Goal: Transaction & Acquisition: Purchase product/service

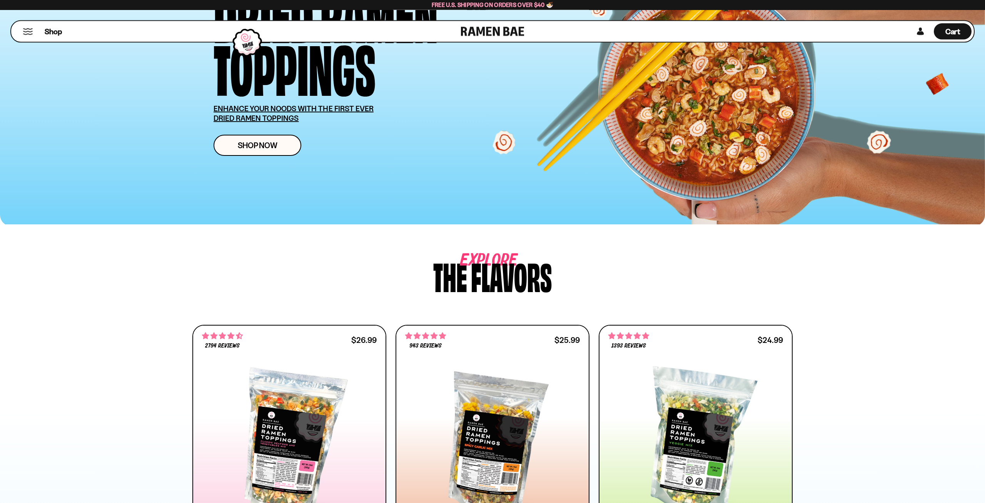
scroll to position [157, 0]
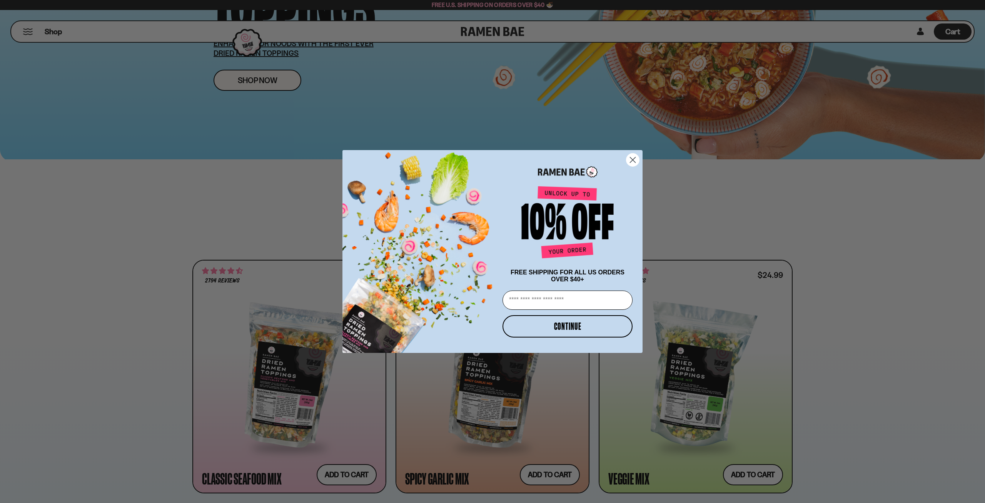
click at [632, 155] on circle "Close dialog" at bounding box center [633, 160] width 13 height 13
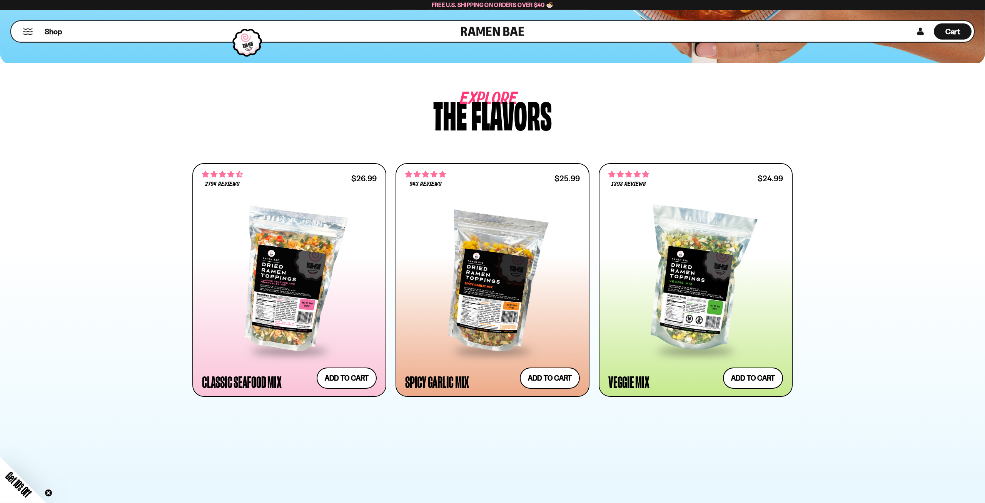
scroll to position [314, 0]
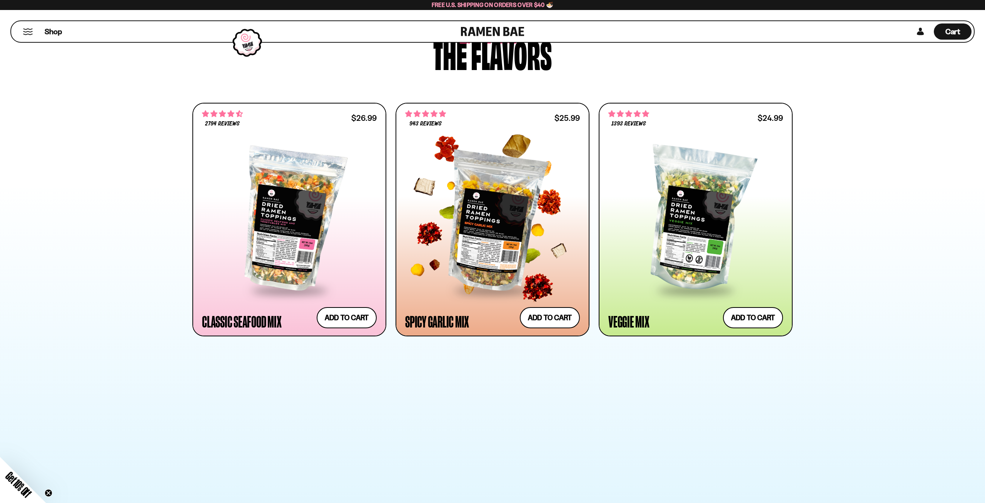
click at [469, 237] on div at bounding box center [492, 219] width 175 height 140
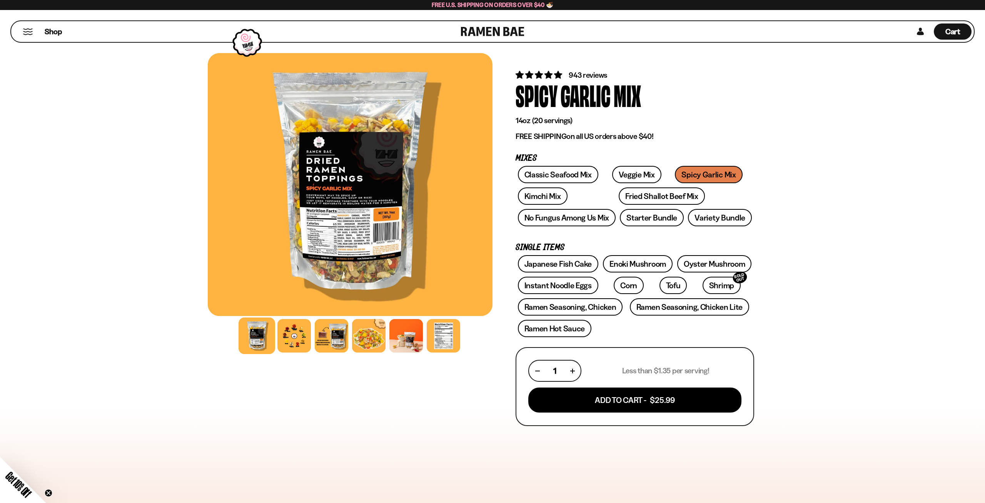
click at [351, 229] on div at bounding box center [350, 184] width 285 height 263
click at [450, 340] on div at bounding box center [443, 336] width 37 height 37
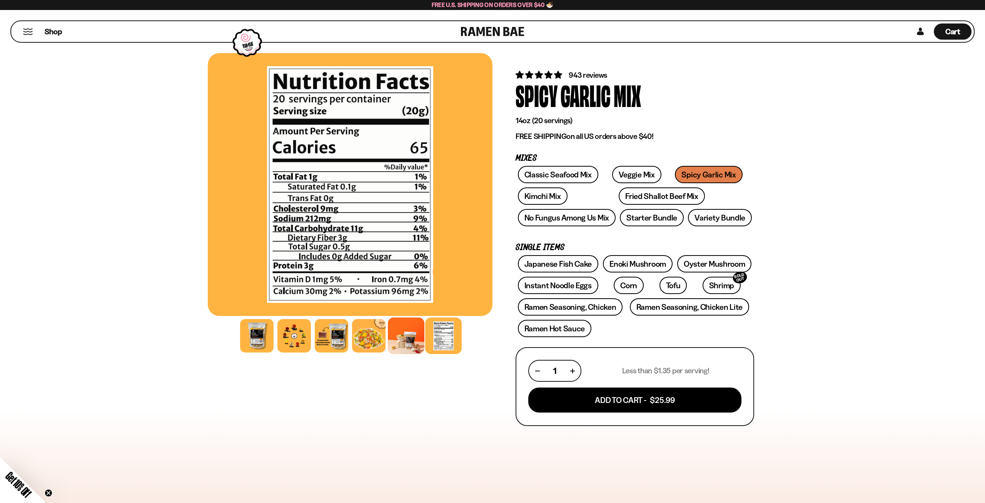
click at [415, 336] on div at bounding box center [406, 336] width 37 height 37
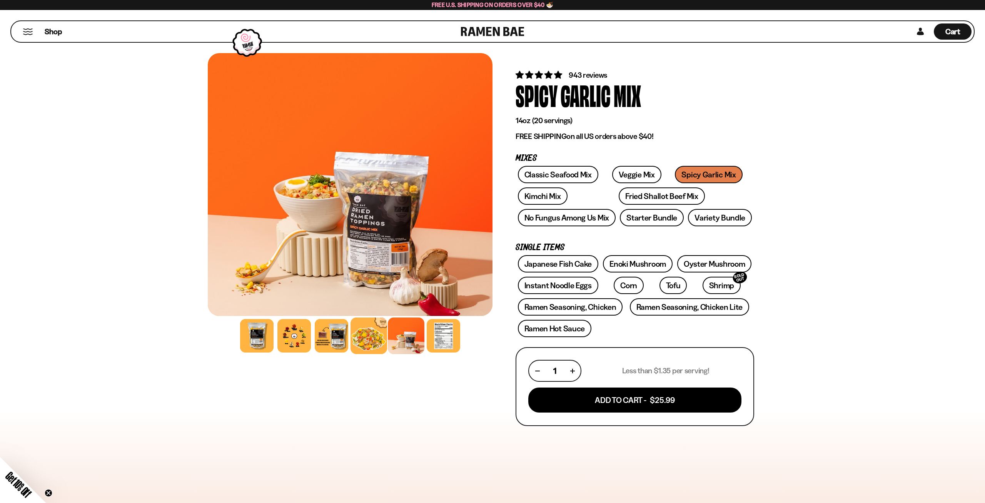
click at [364, 340] on div at bounding box center [369, 336] width 37 height 37
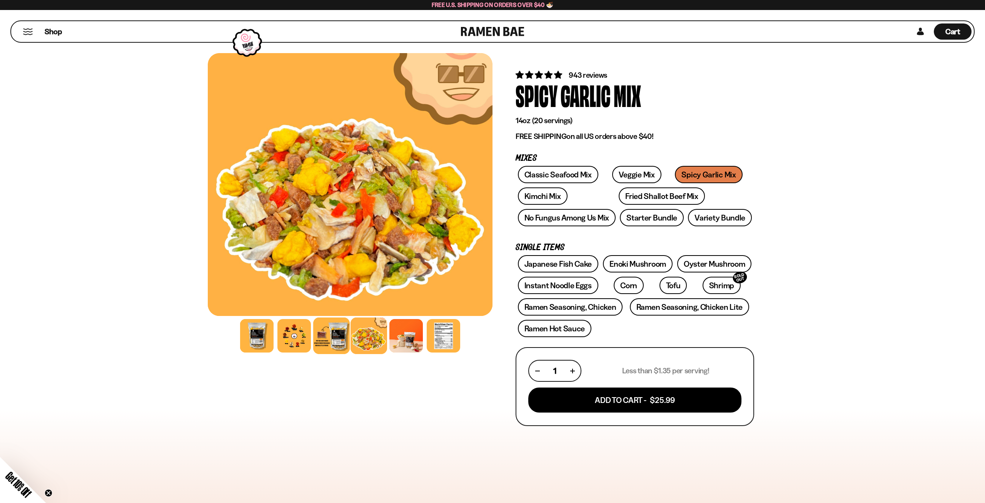
click at [333, 338] on div at bounding box center [331, 336] width 37 height 37
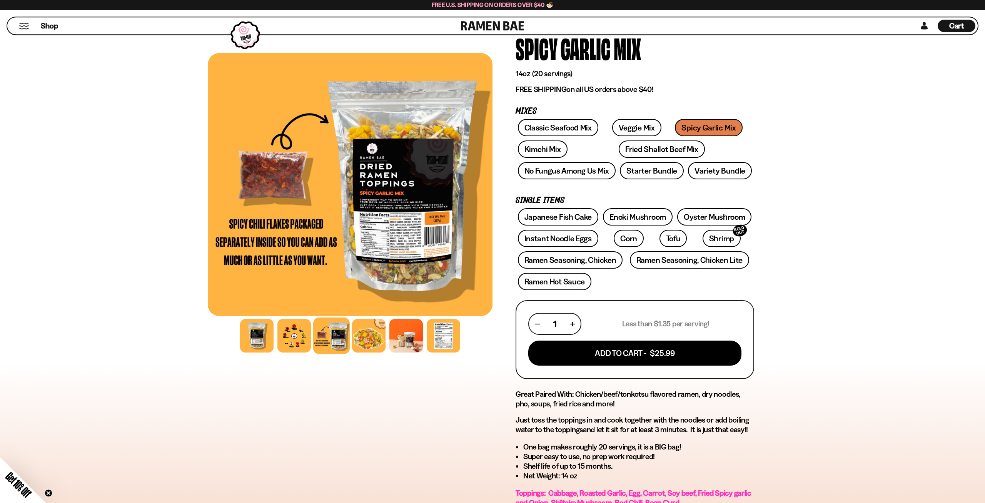
scroll to position [39, 0]
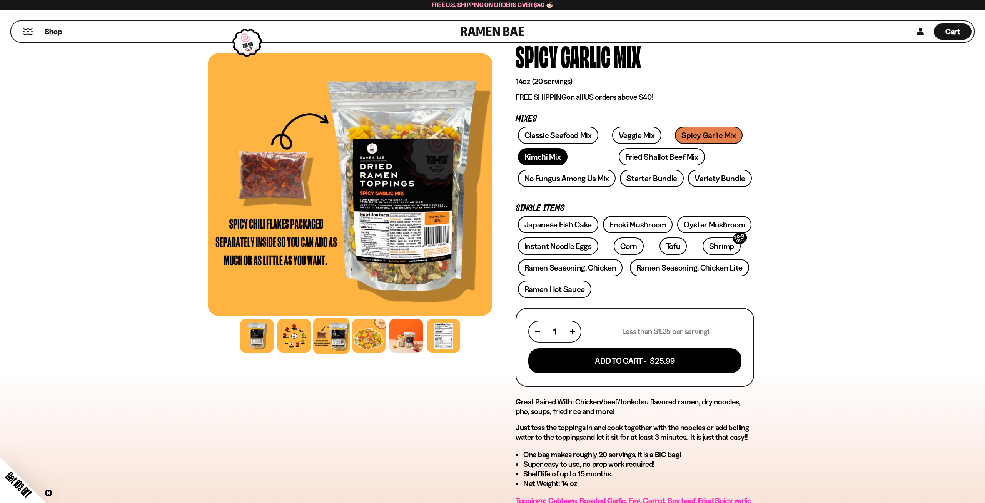
click at [529, 158] on link "Kimchi Mix" at bounding box center [543, 156] width 50 height 17
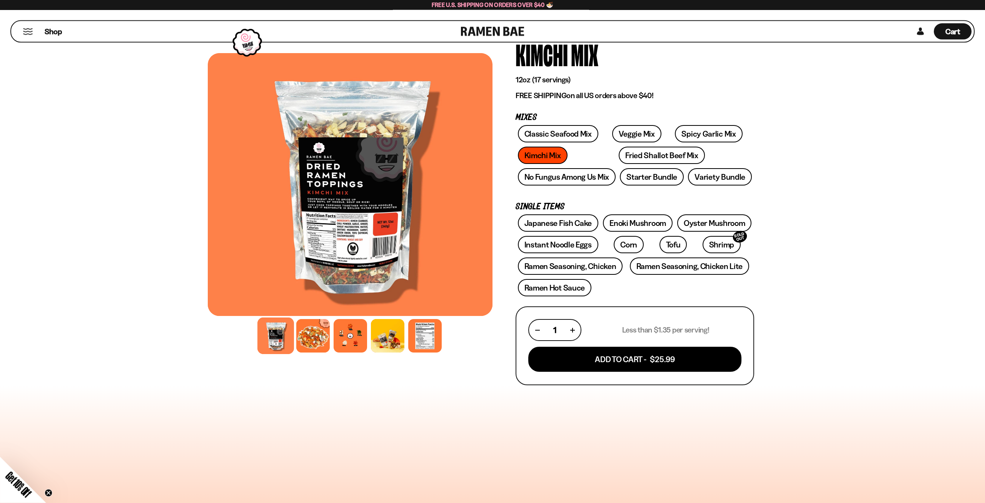
scroll to position [79, 0]
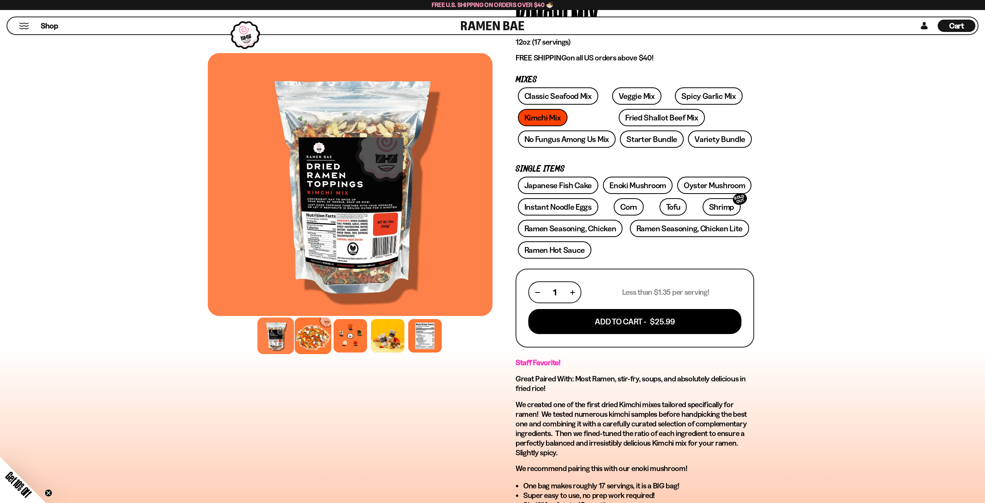
click at [311, 340] on div at bounding box center [313, 336] width 37 height 37
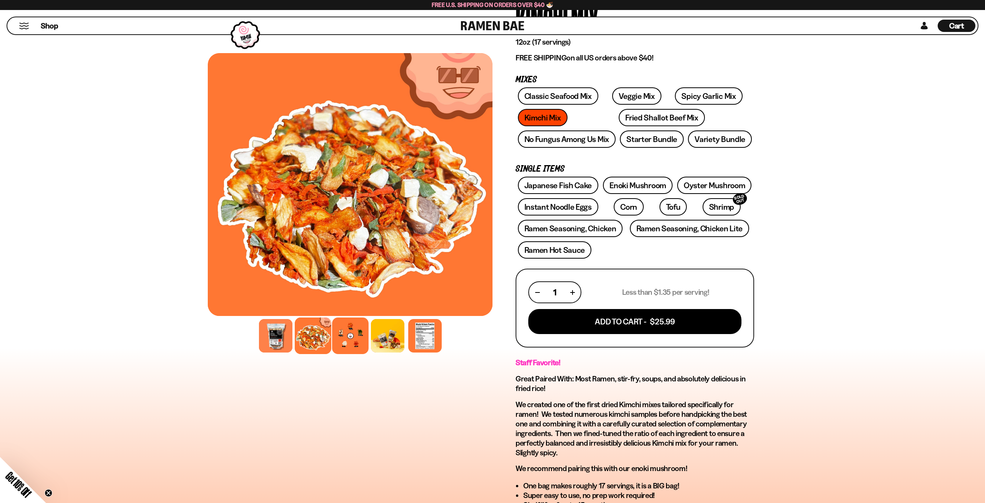
click at [351, 335] on div at bounding box center [350, 336] width 37 height 37
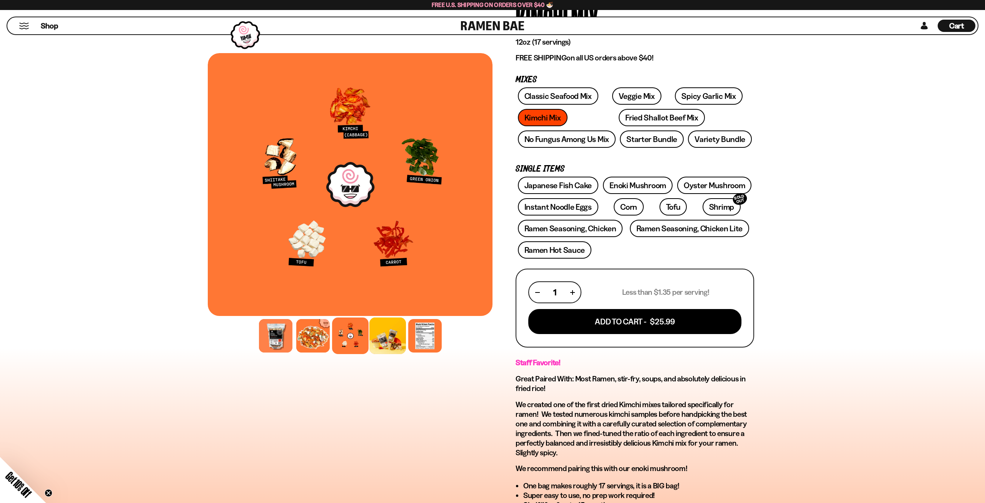
click at [381, 333] on div at bounding box center [387, 336] width 37 height 37
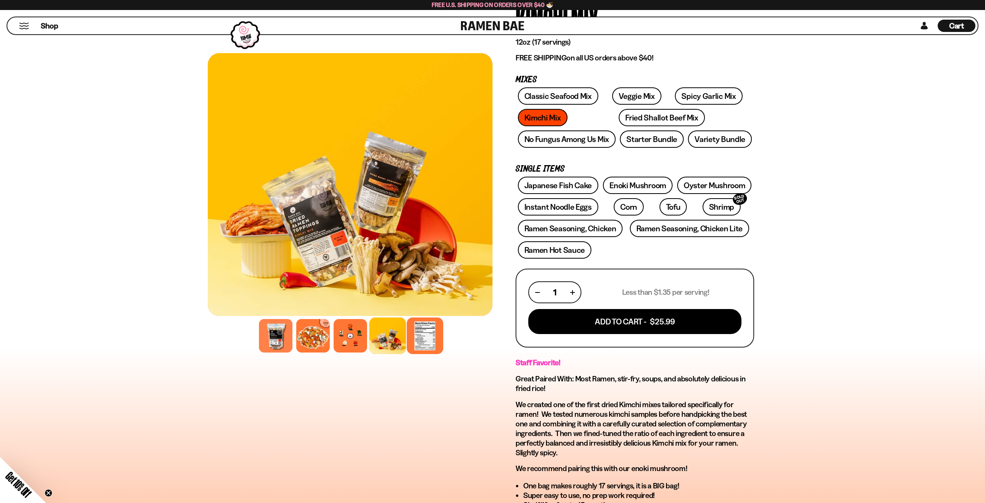
click at [421, 336] on div at bounding box center [425, 336] width 37 height 37
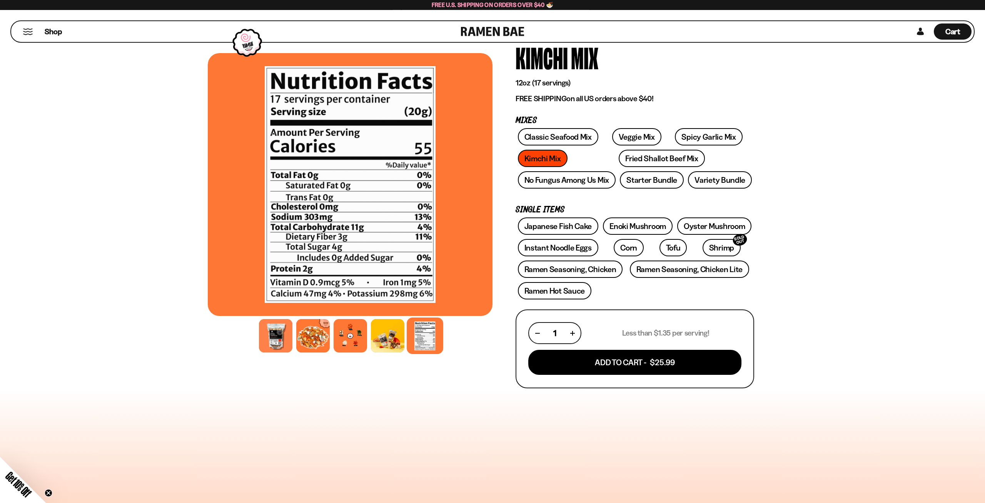
scroll to position [0, 0]
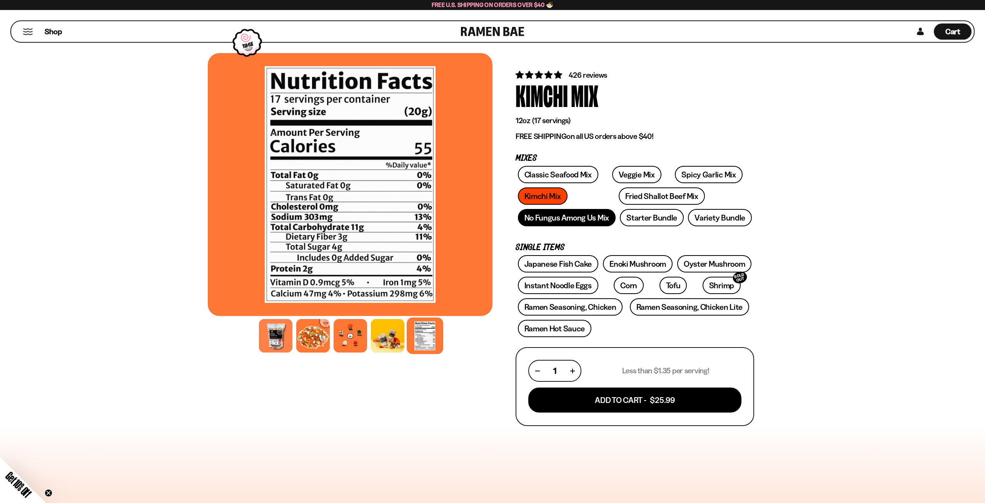
click at [573, 221] on link "No Fungus Among Us Mix" at bounding box center [567, 217] width 98 height 17
click at [543, 214] on link "No Fungus Among Us Mix" at bounding box center [567, 217] width 98 height 17
click at [563, 174] on link "Classic Seafood Mix" at bounding box center [558, 174] width 80 height 17
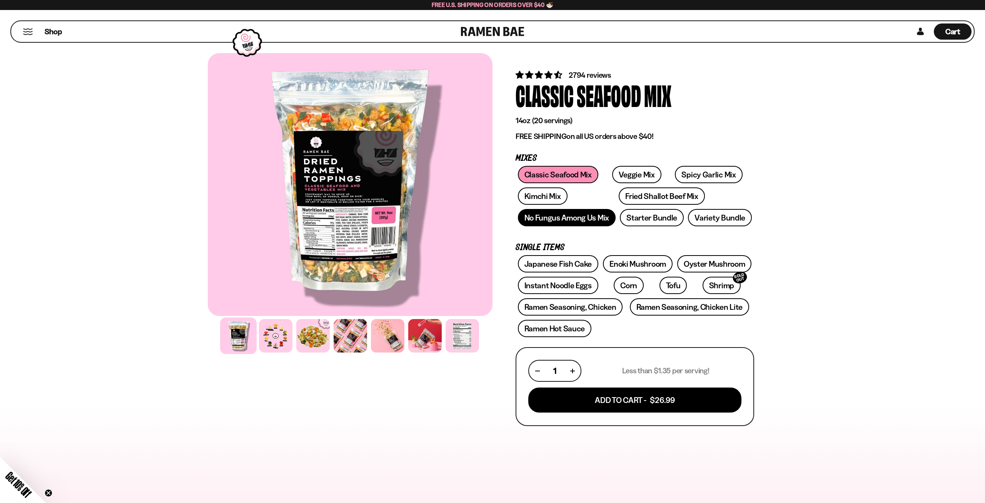
click at [547, 221] on link "No Fungus Among Us Mix" at bounding box center [567, 217] width 98 height 17
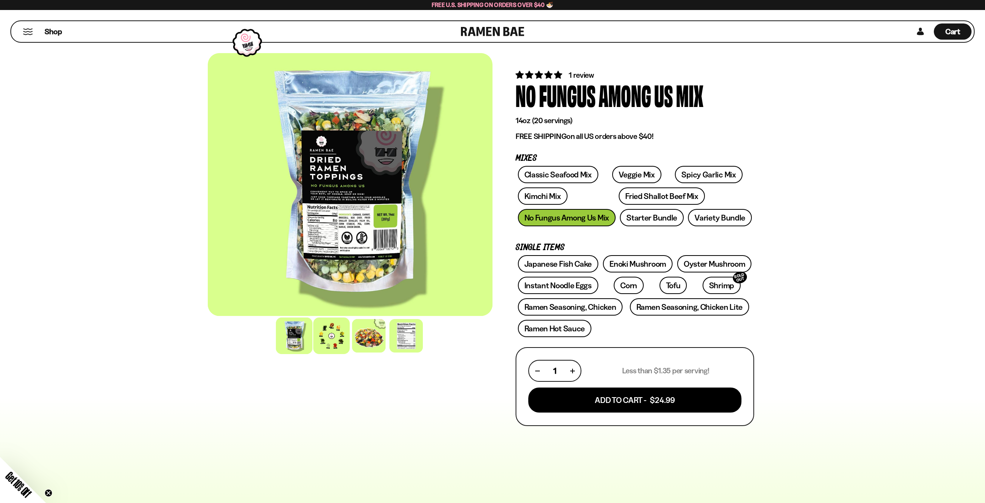
click at [326, 335] on div at bounding box center [331, 336] width 37 height 37
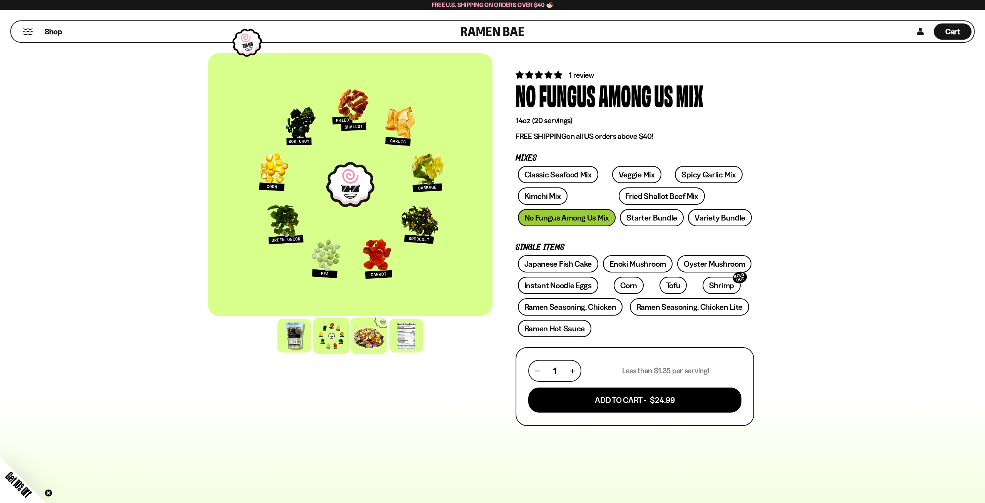
click at [376, 339] on div at bounding box center [369, 336] width 37 height 37
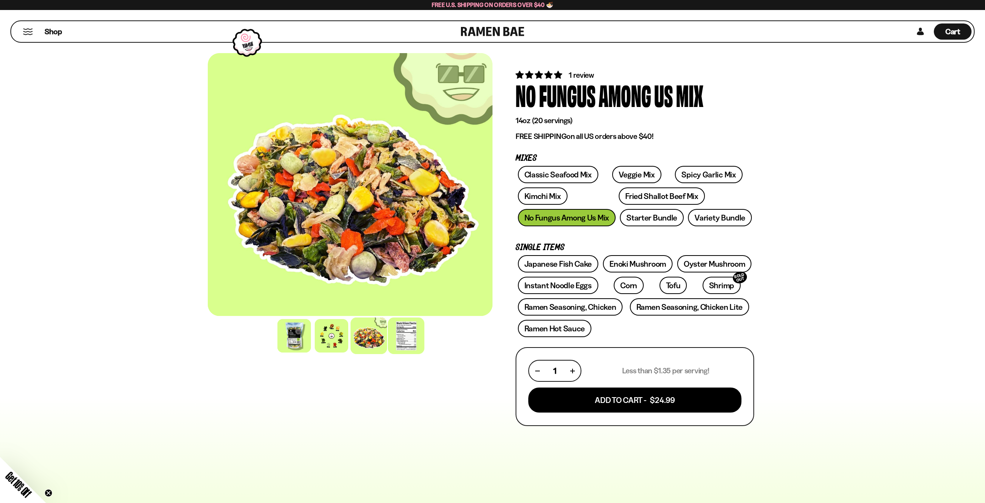
click at [415, 341] on div at bounding box center [406, 336] width 37 height 37
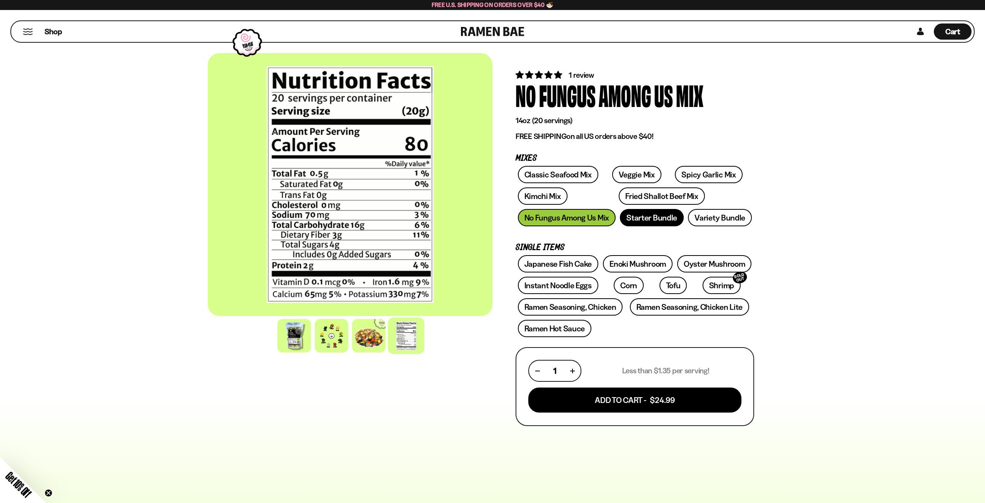
click at [652, 215] on link "Starter Bundle" at bounding box center [652, 217] width 64 height 17
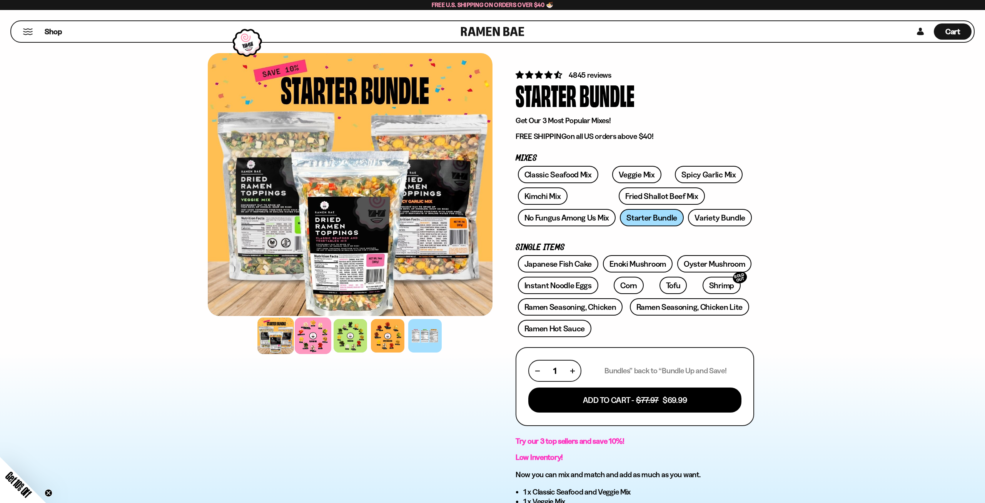
click at [312, 339] on div at bounding box center [313, 336] width 37 height 37
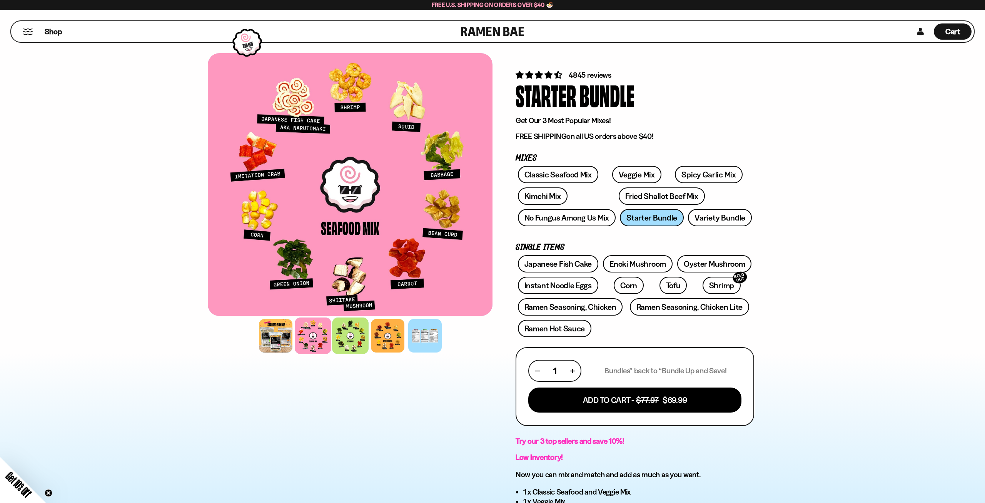
click at [352, 338] on div at bounding box center [350, 336] width 37 height 37
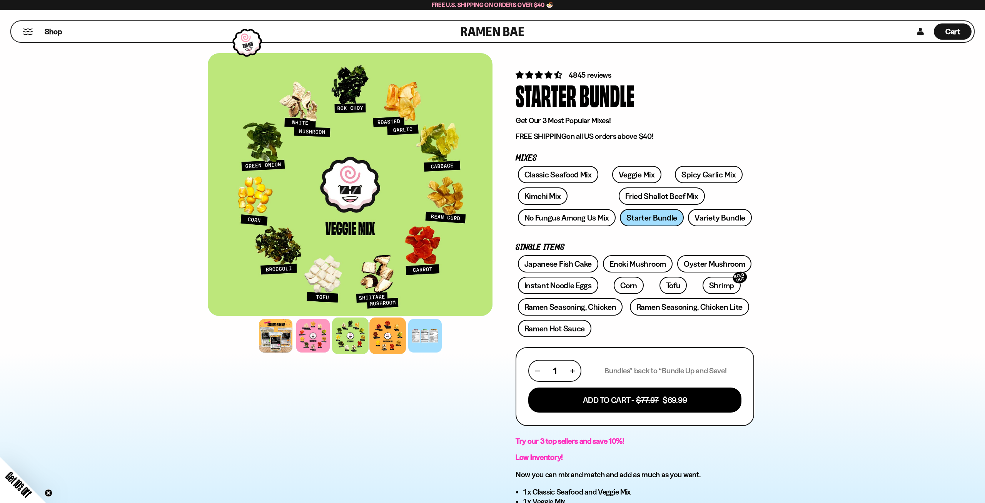
click at [387, 340] on div at bounding box center [387, 336] width 37 height 37
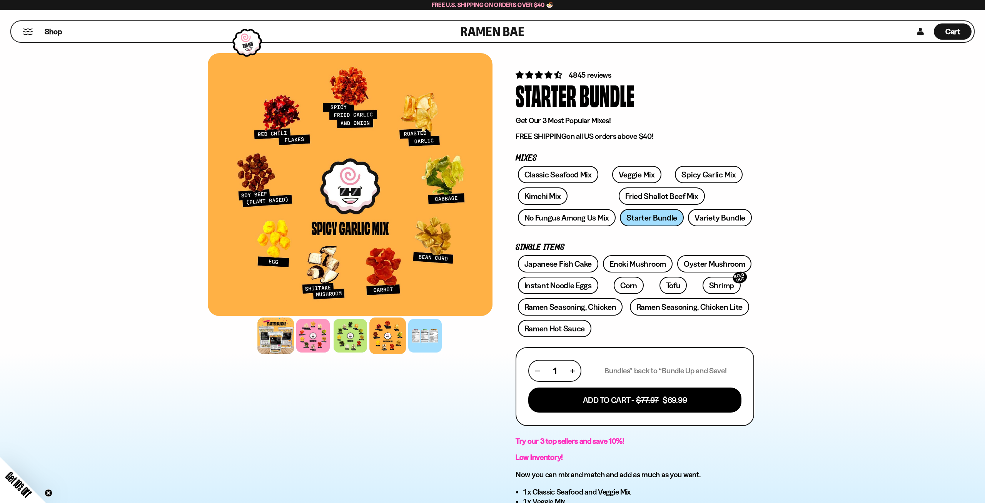
click at [265, 333] on div at bounding box center [275, 336] width 37 height 37
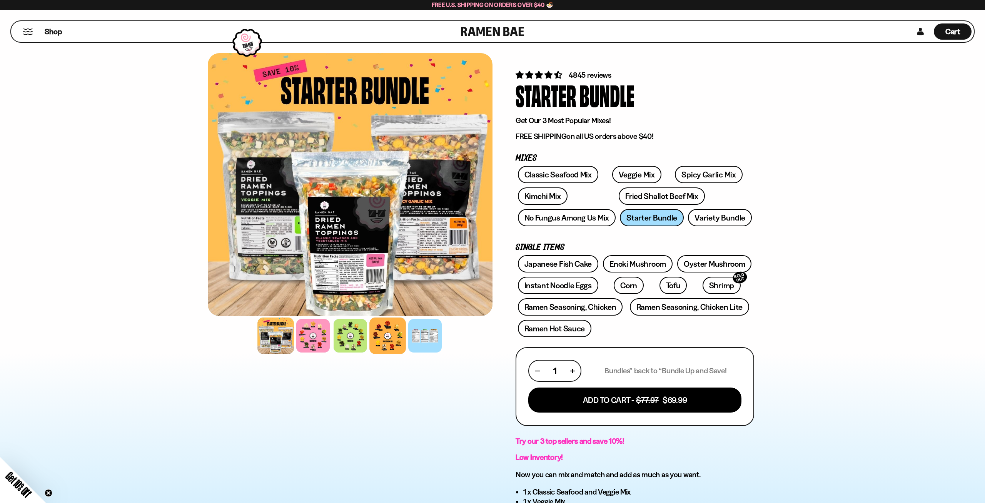
click at [391, 347] on div at bounding box center [387, 336] width 37 height 37
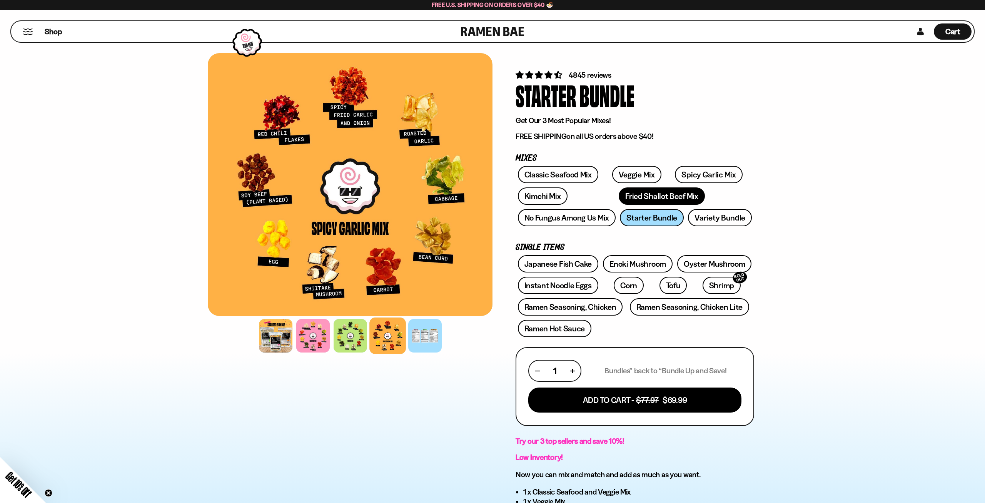
click at [619, 197] on link "Fried Shallot Beef Mix" at bounding box center [662, 195] width 86 height 17
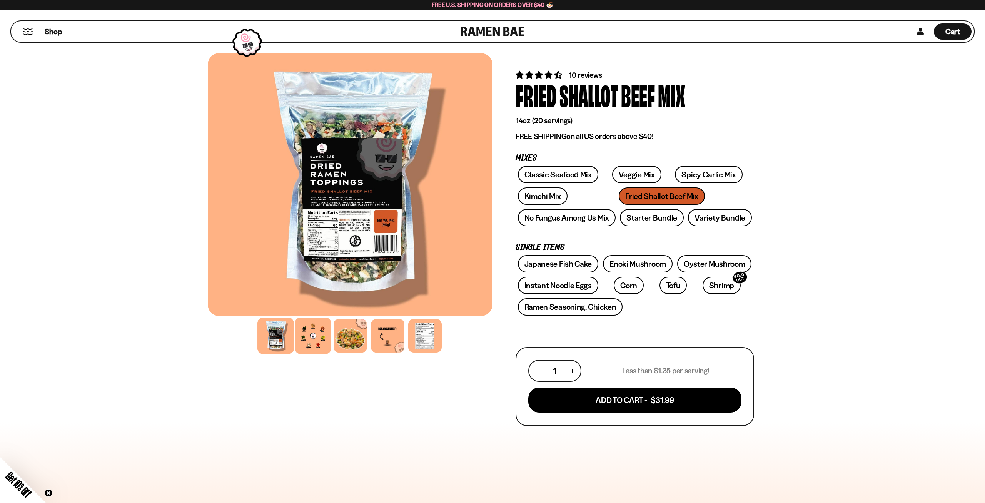
click at [307, 342] on div at bounding box center [313, 336] width 37 height 37
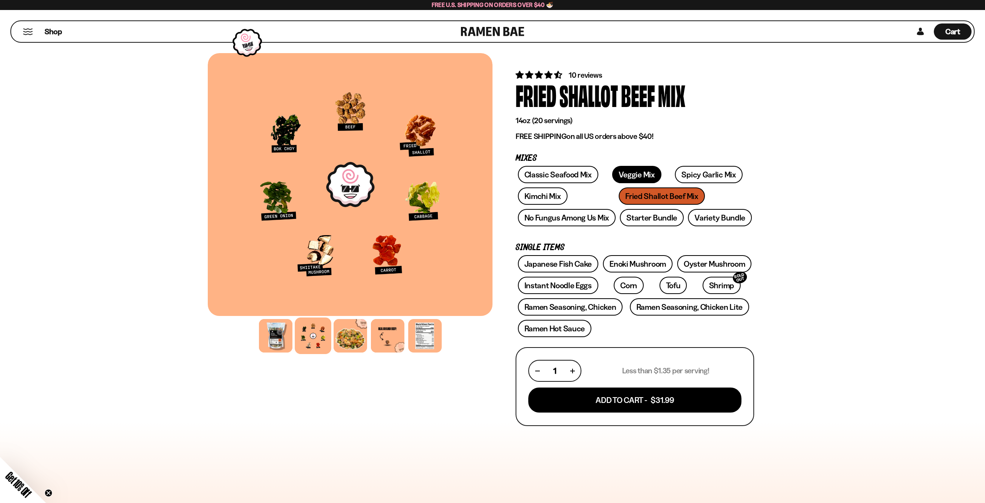
click at [629, 174] on link "Veggie Mix" at bounding box center [636, 174] width 49 height 17
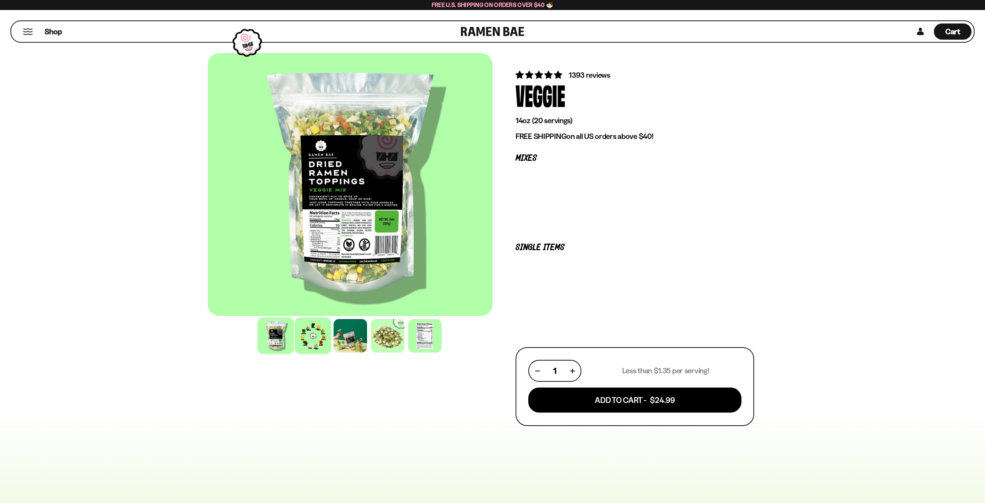
click at [308, 340] on div at bounding box center [313, 336] width 37 height 37
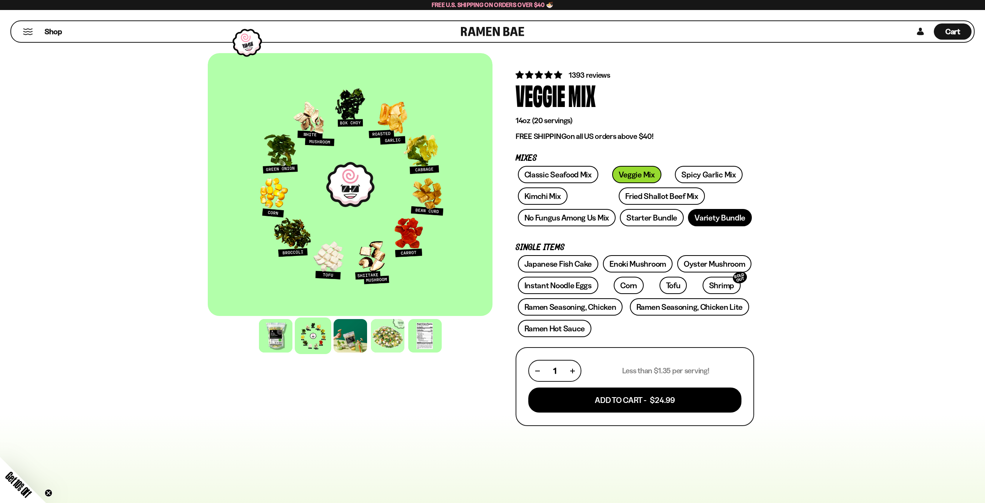
click at [724, 219] on link "Variety Bundle" at bounding box center [720, 217] width 64 height 17
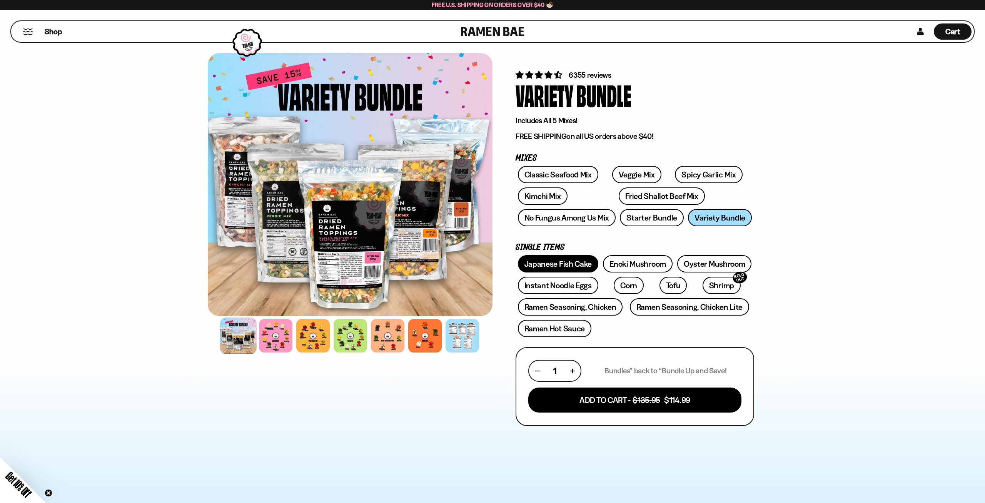
click at [533, 269] on link "Japanese Fish Cake" at bounding box center [558, 263] width 81 height 17
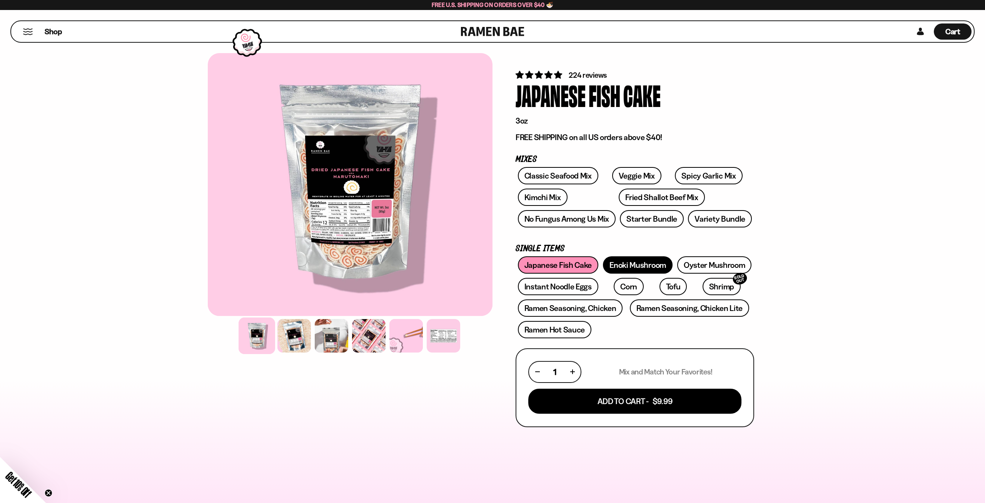
click at [624, 267] on link "Enoki Mushroom" at bounding box center [638, 264] width 70 height 17
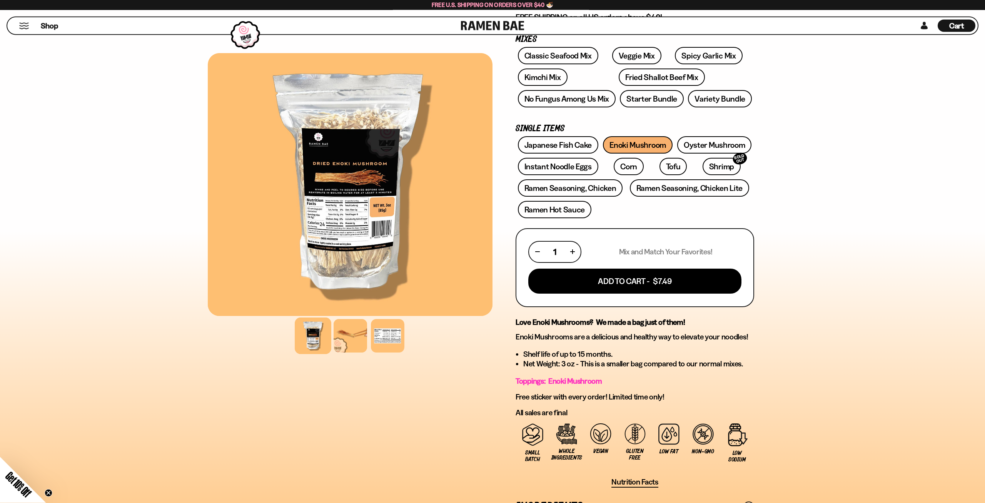
scroll to position [118, 0]
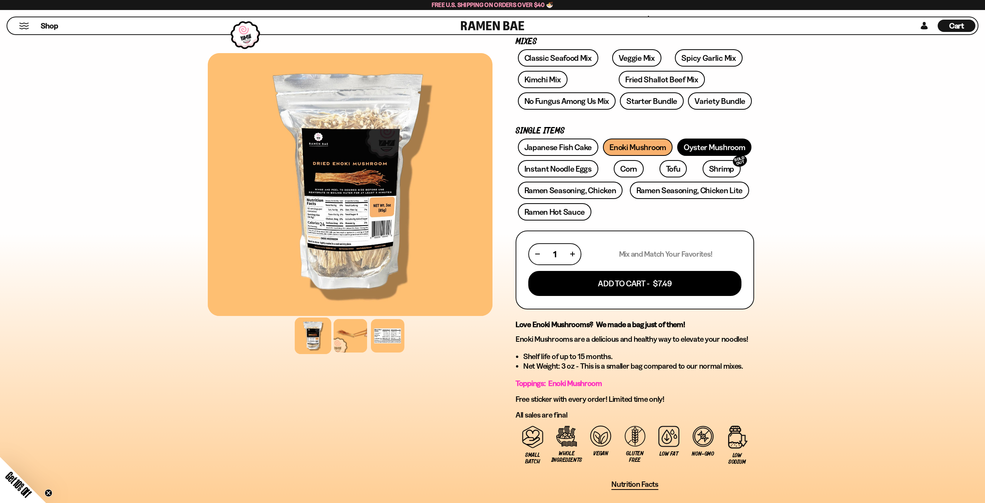
click at [736, 145] on link "Oyster Mushroom" at bounding box center [714, 147] width 75 height 17
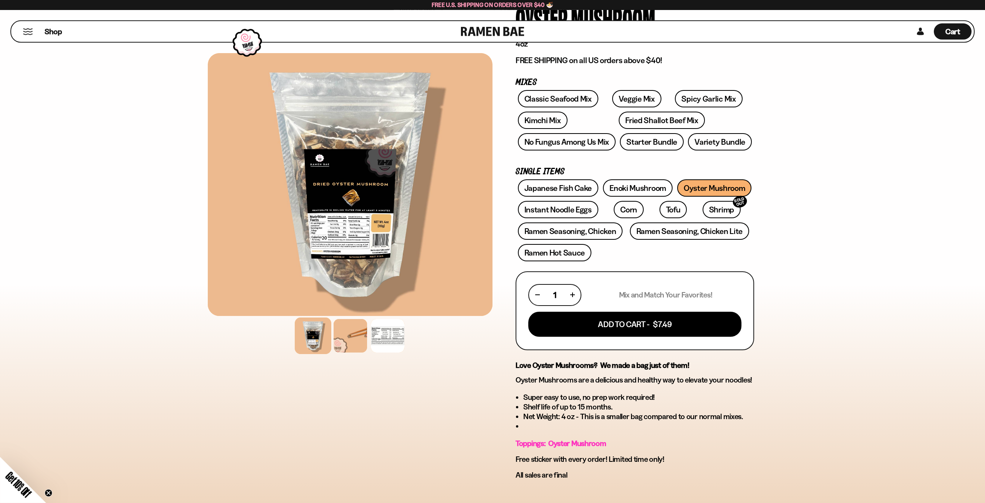
scroll to position [118, 0]
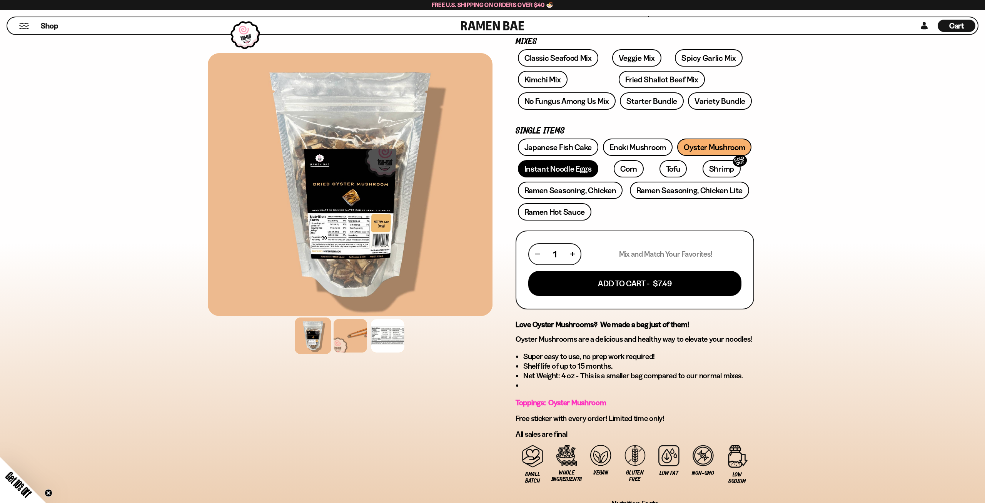
click at [574, 171] on link "Instant Noodle Eggs" at bounding box center [558, 168] width 80 height 17
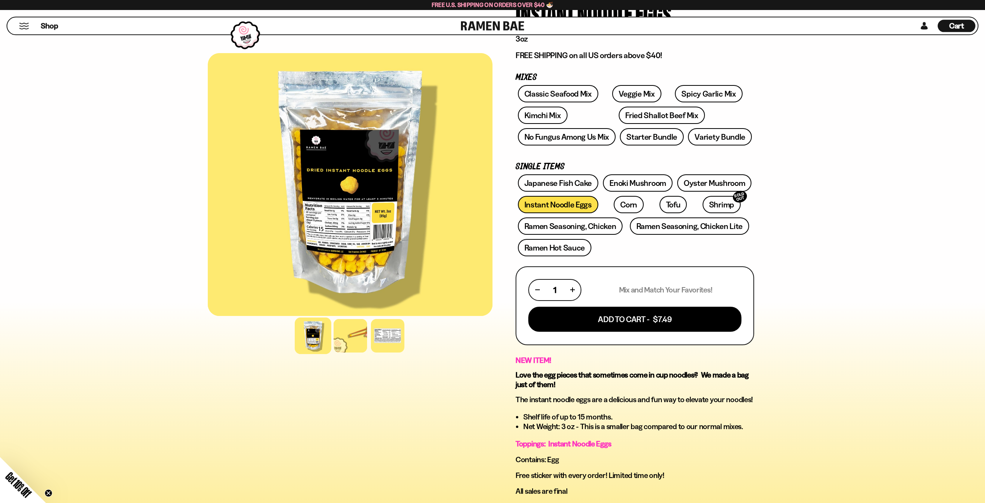
scroll to position [79, 0]
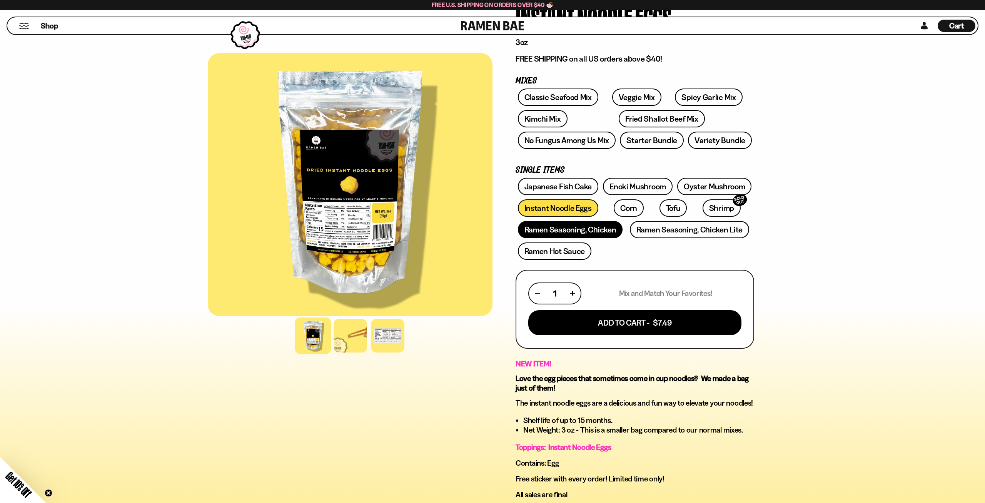
click at [608, 230] on link "Ramen Seasoning, Chicken" at bounding box center [570, 229] width 105 height 17
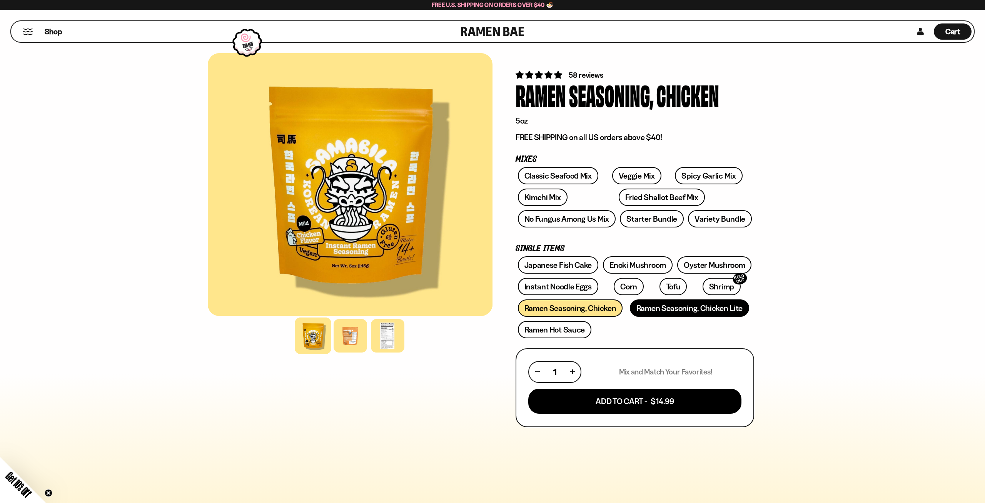
click at [677, 308] on link "Ramen Seasoning, Chicken Lite" at bounding box center [689, 307] width 119 height 17
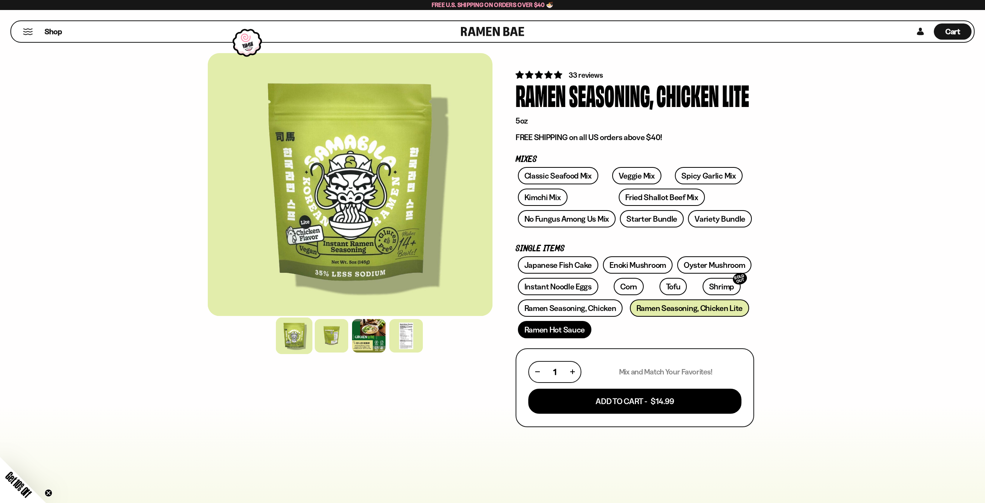
click at [544, 332] on link "Ramen Hot Sauce" at bounding box center [555, 329] width 74 height 17
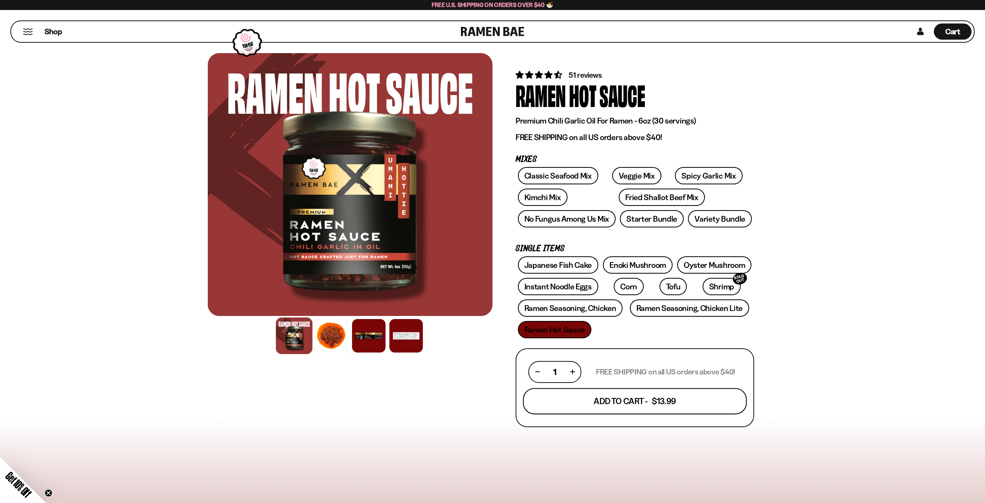
click at [633, 406] on button "Add To Cart - $13.99" at bounding box center [635, 401] width 224 height 26
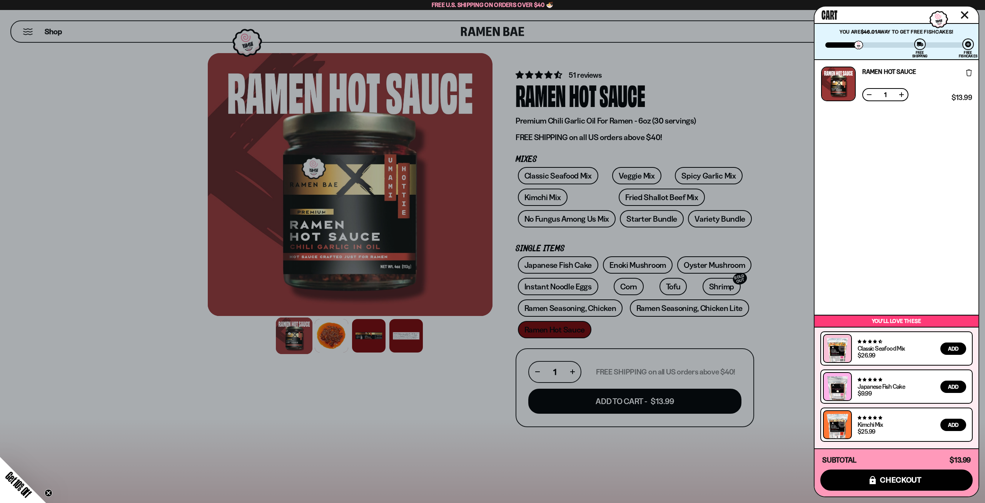
click at [463, 373] on div at bounding box center [492, 251] width 985 height 503
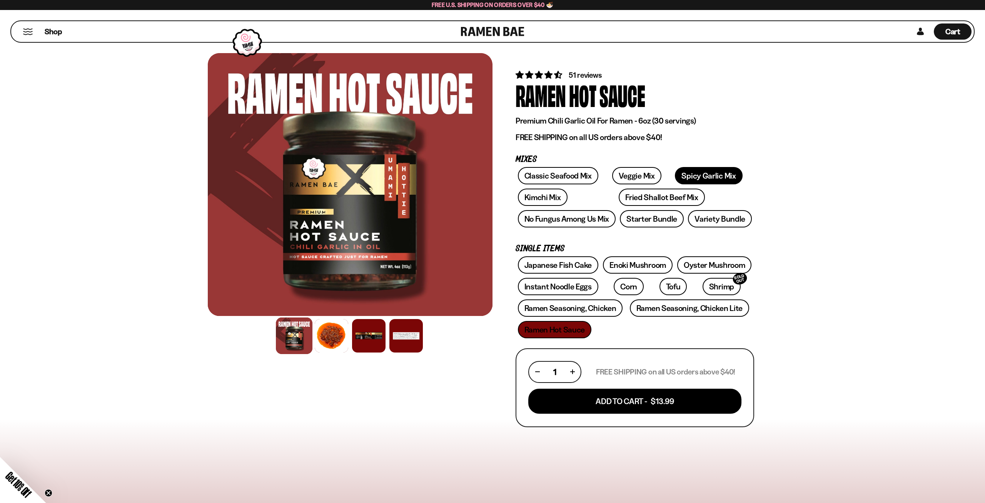
click at [689, 172] on link "Spicy Garlic Mix" at bounding box center [708, 175] width 67 height 17
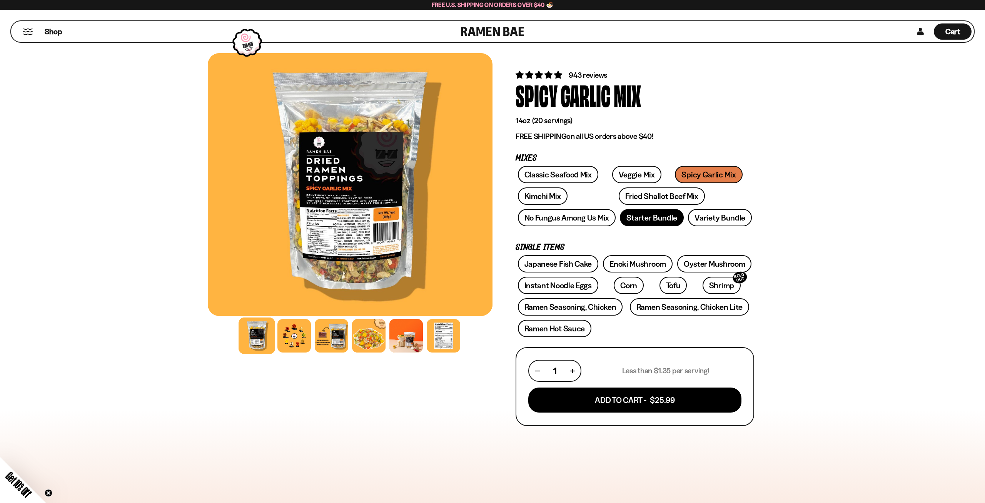
click at [640, 217] on link "Starter Bundle" at bounding box center [652, 217] width 64 height 17
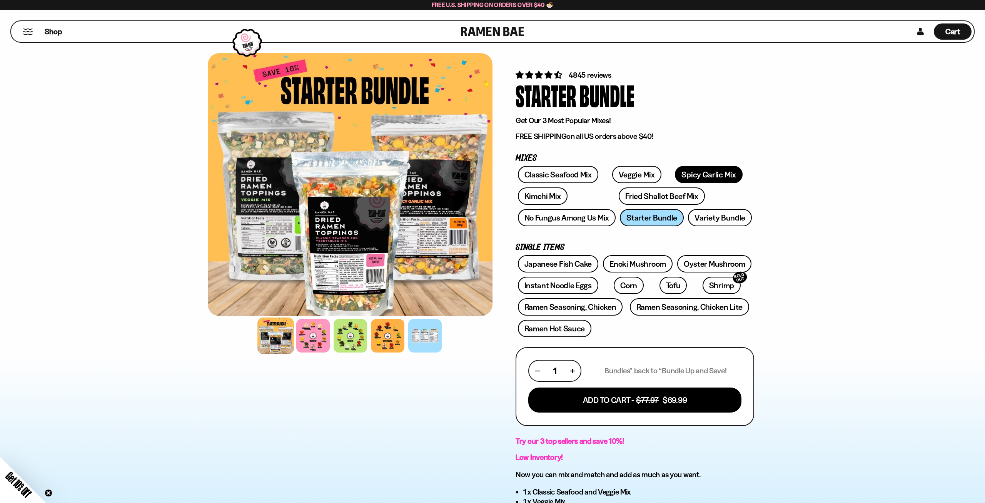
click at [683, 176] on link "Spicy Garlic Mix" at bounding box center [708, 174] width 67 height 17
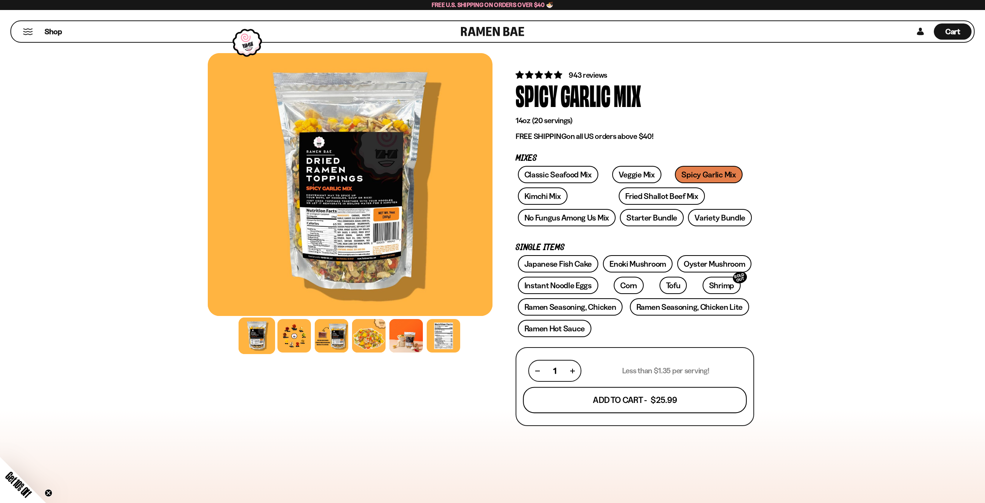
click at [600, 398] on button "Add To Cart - $25.99" at bounding box center [635, 400] width 224 height 26
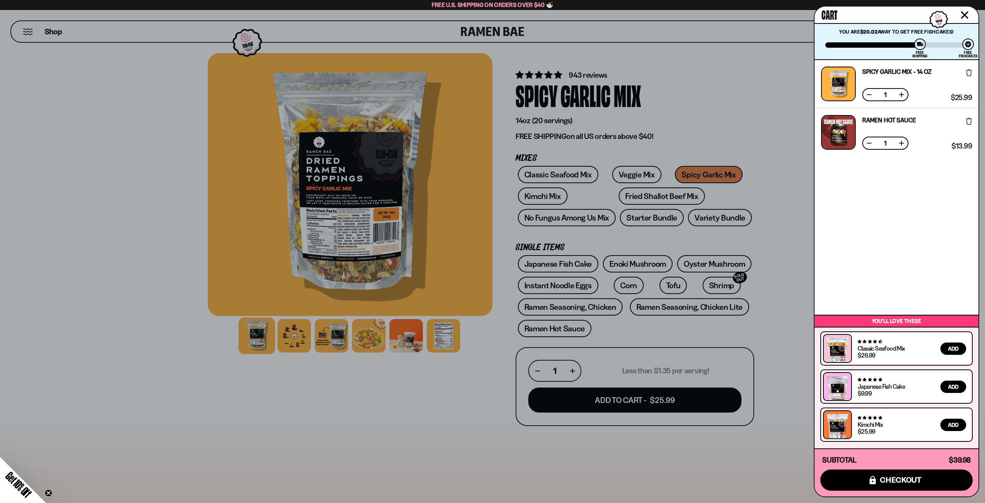
click at [441, 413] on div at bounding box center [492, 251] width 985 height 503
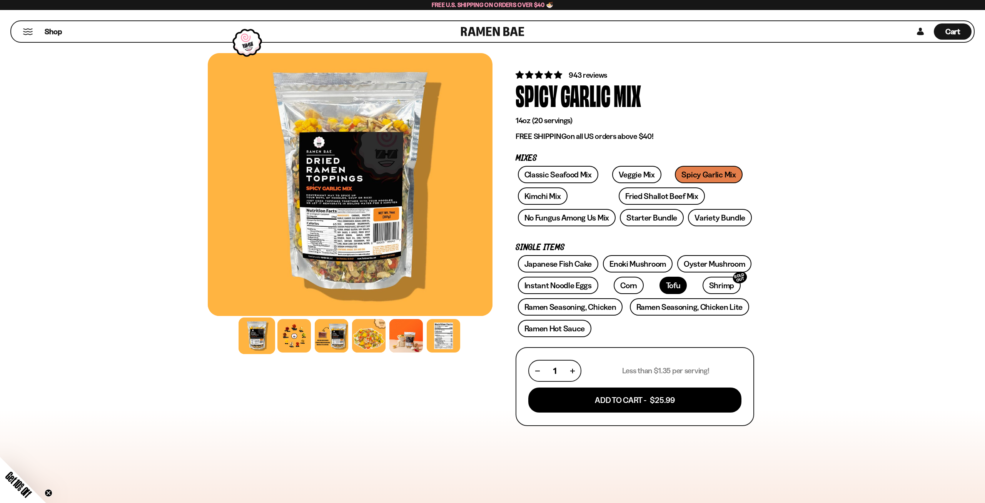
click at [660, 286] on link "Tofu" at bounding box center [674, 285] width 28 height 17
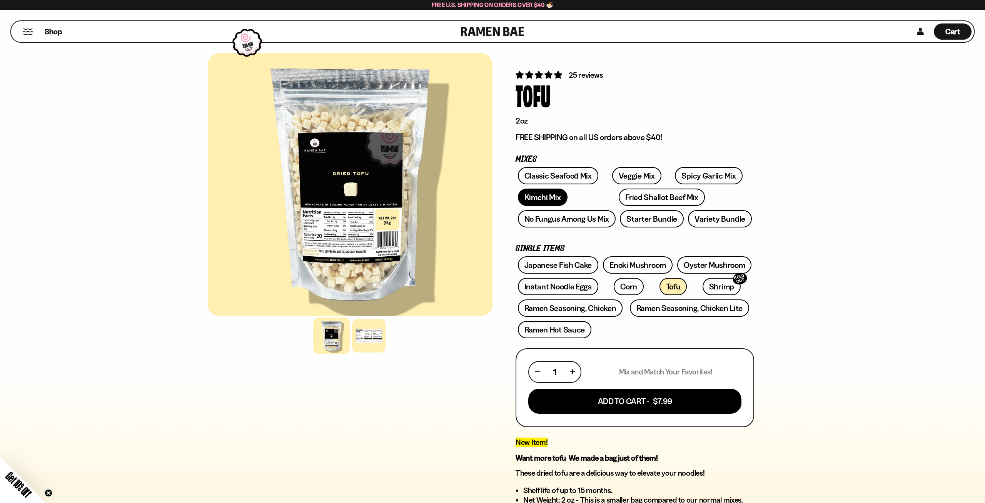
click at [552, 199] on link "Kimchi Mix" at bounding box center [543, 197] width 50 height 17
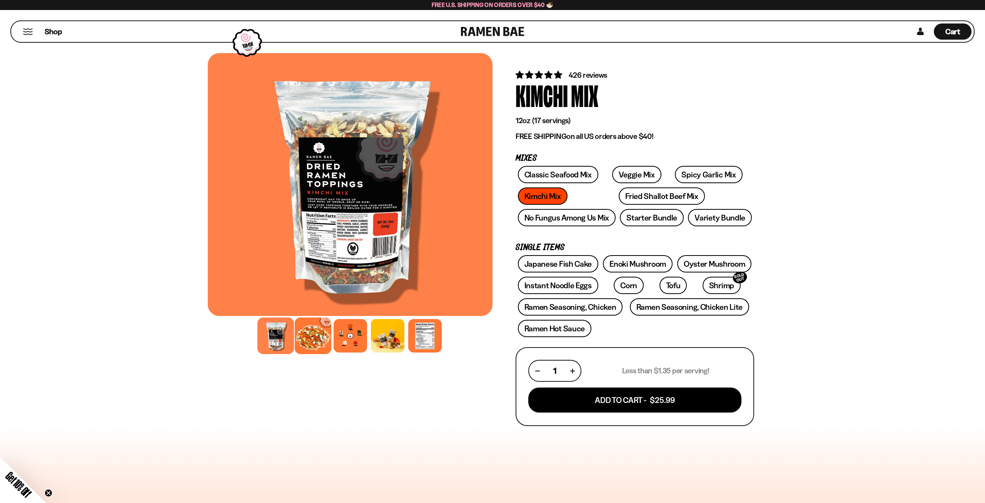
click at [326, 335] on div at bounding box center [313, 336] width 37 height 37
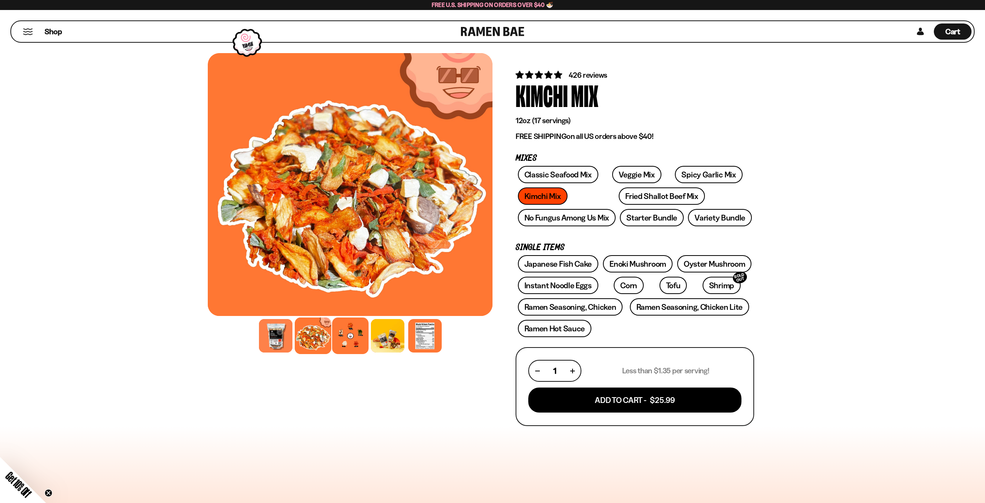
click at [341, 336] on div at bounding box center [350, 336] width 37 height 37
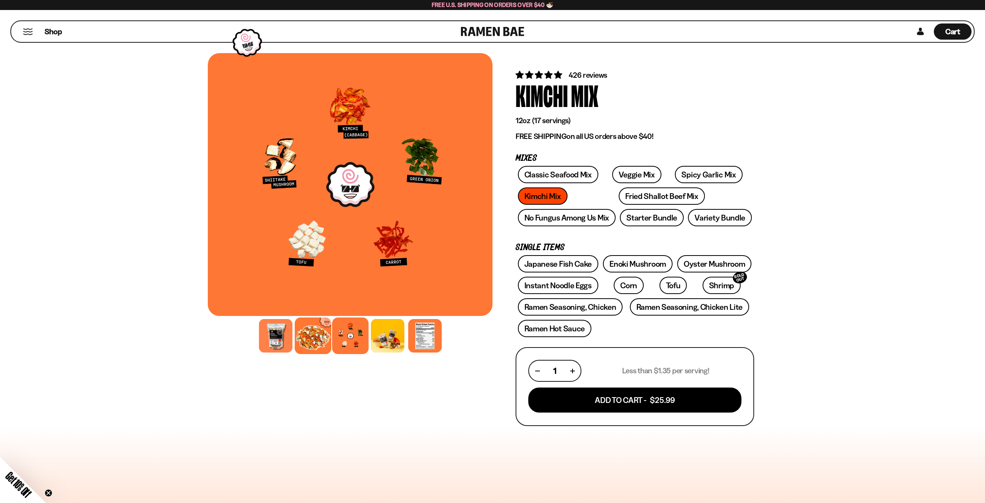
click at [304, 352] on div at bounding box center [313, 336] width 37 height 37
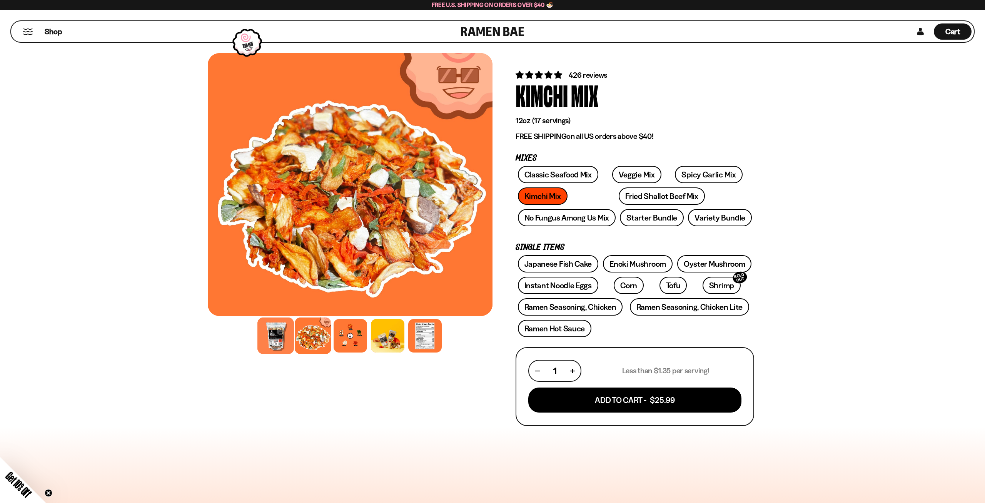
click at [276, 339] on div at bounding box center [275, 336] width 37 height 37
